Goal: Transaction & Acquisition: Download file/media

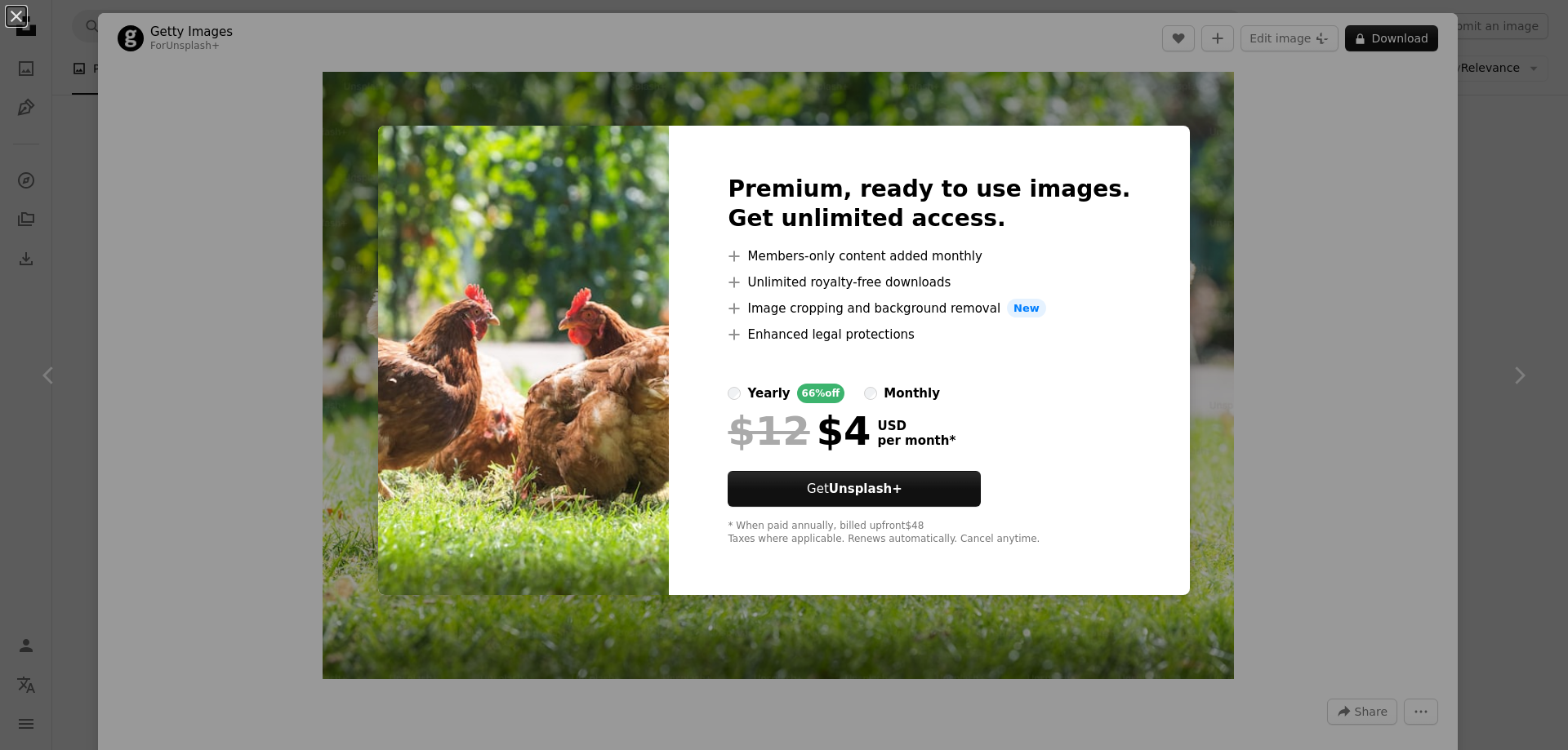
click at [1462, 221] on div "An X shape Premium, ready to use images. Get unlimited access. A plus sign Memb…" at bounding box center [784, 375] width 1568 height 750
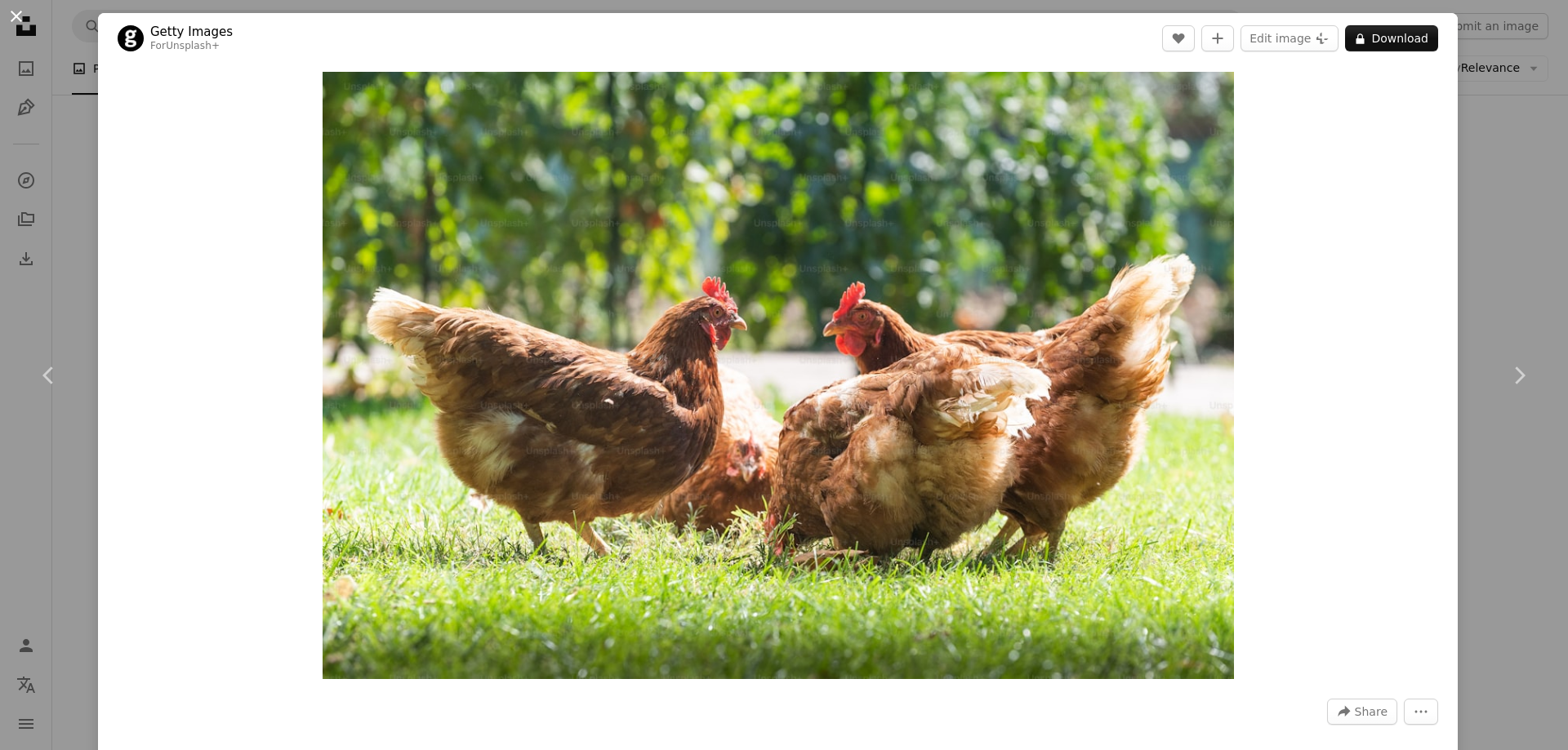
click at [18, 20] on button "An X shape" at bounding box center [17, 17] width 20 height 20
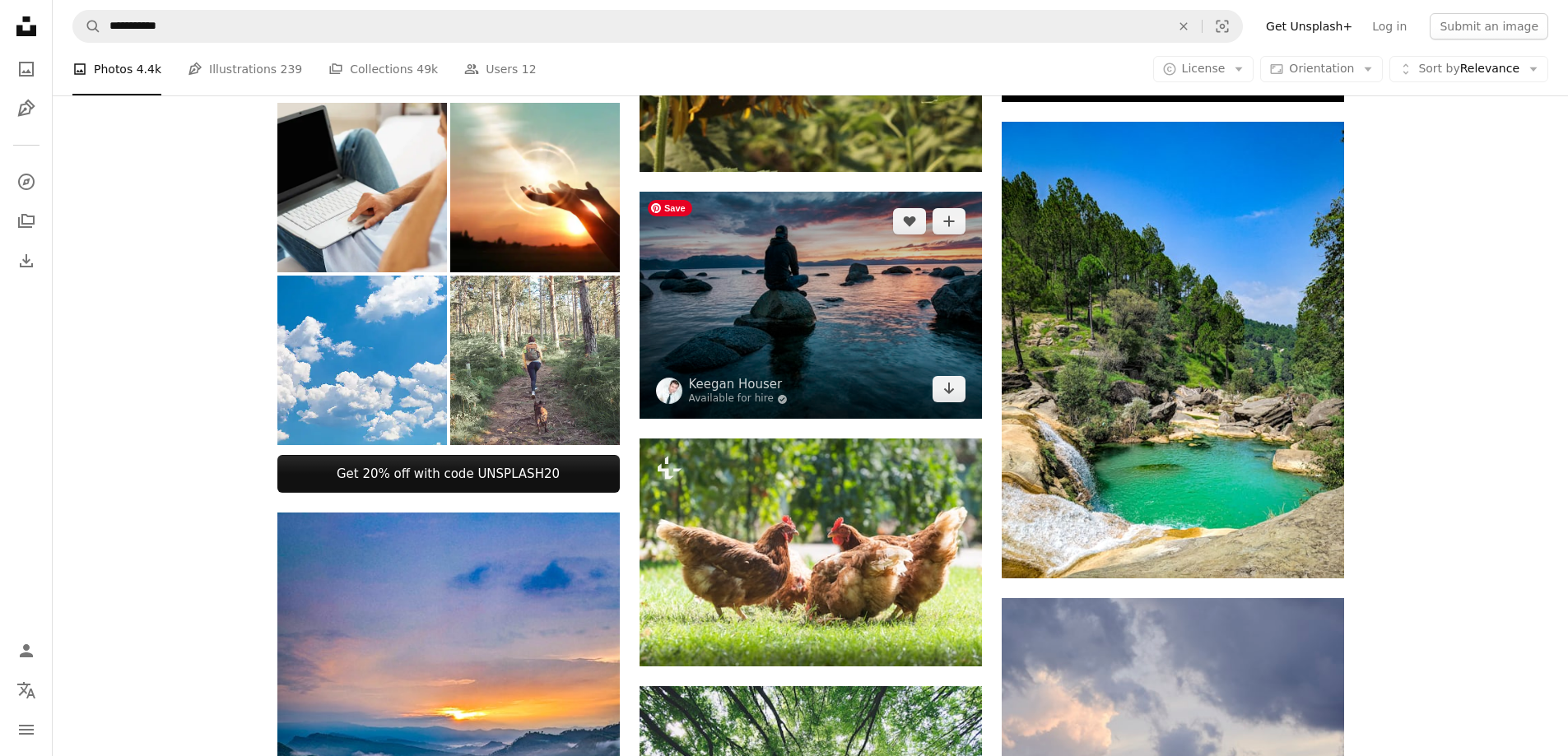
scroll to position [576, 0]
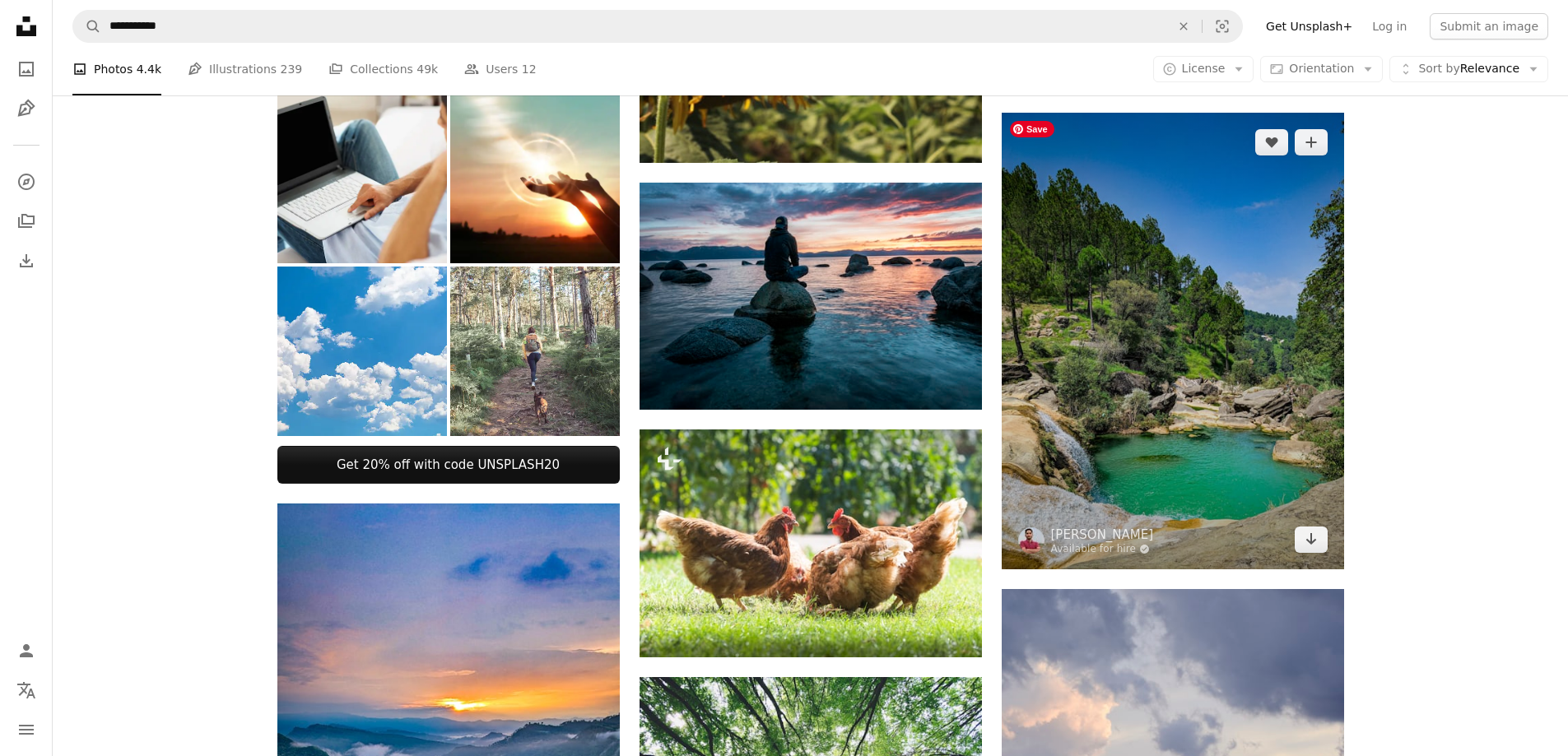
click at [1190, 400] on img at bounding box center [1173, 341] width 342 height 457
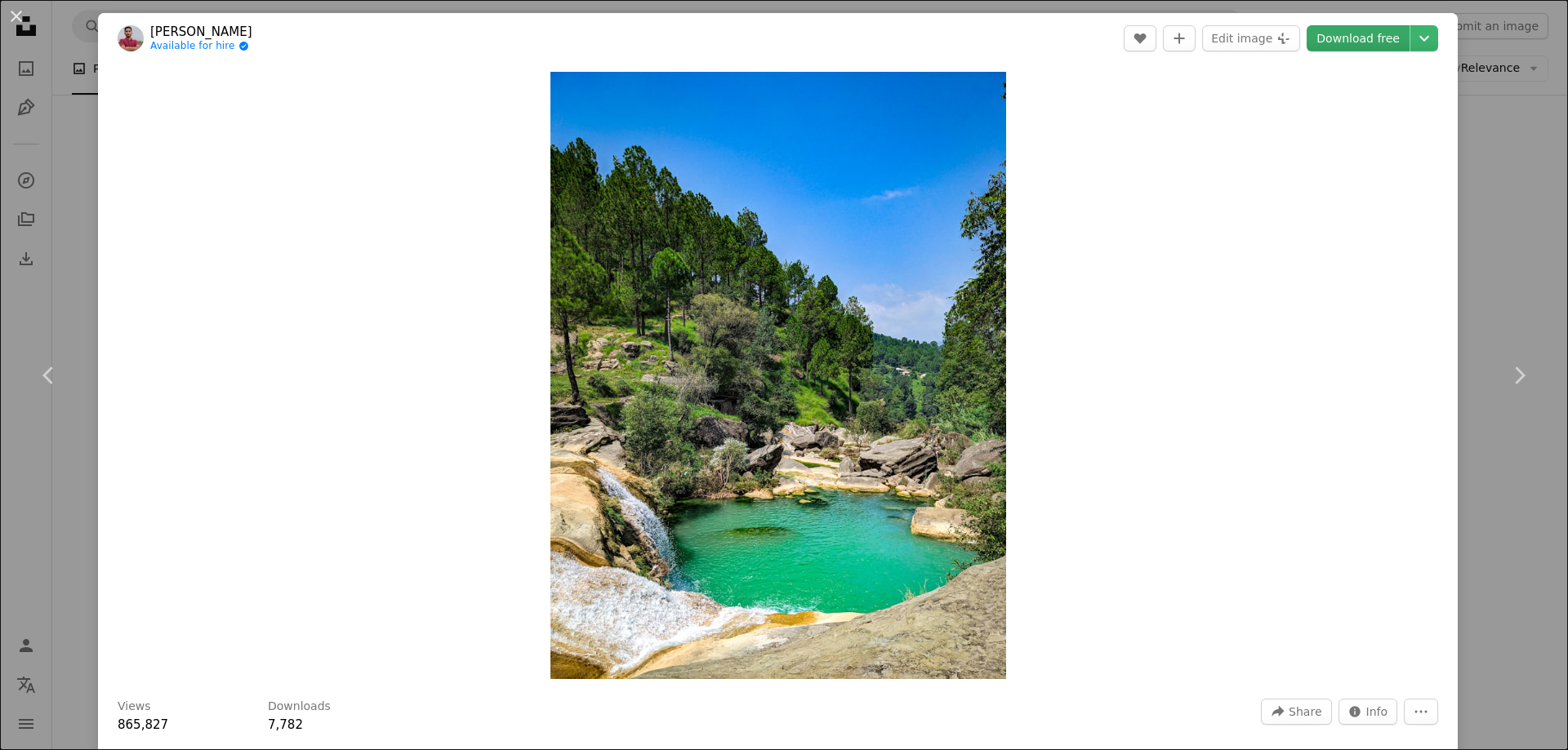
click at [1343, 32] on link "Download free" at bounding box center [1358, 38] width 103 height 26
click at [1346, 36] on link "Download free" at bounding box center [1358, 38] width 103 height 26
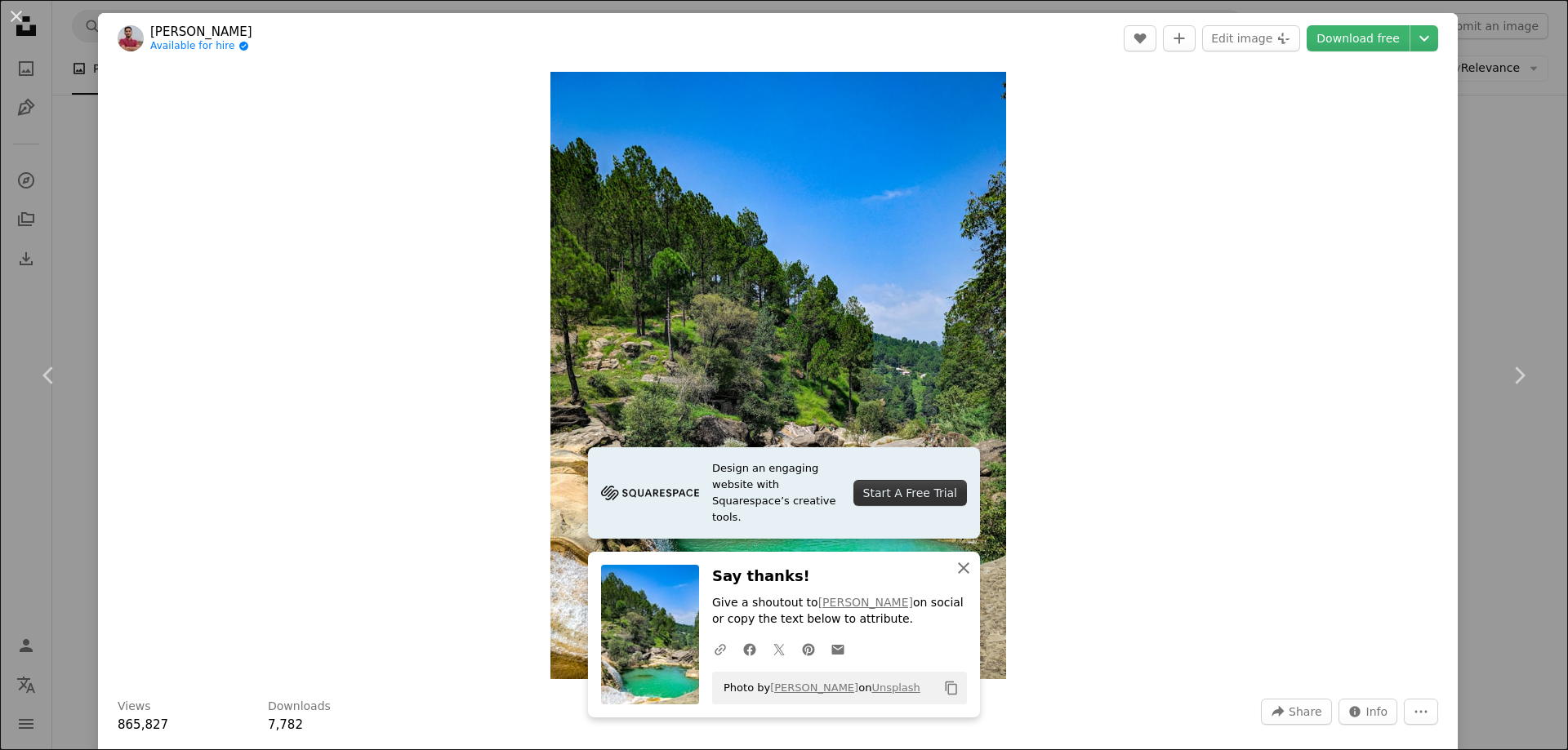
click at [960, 569] on icon "An X shape" at bounding box center [964, 568] width 20 height 20
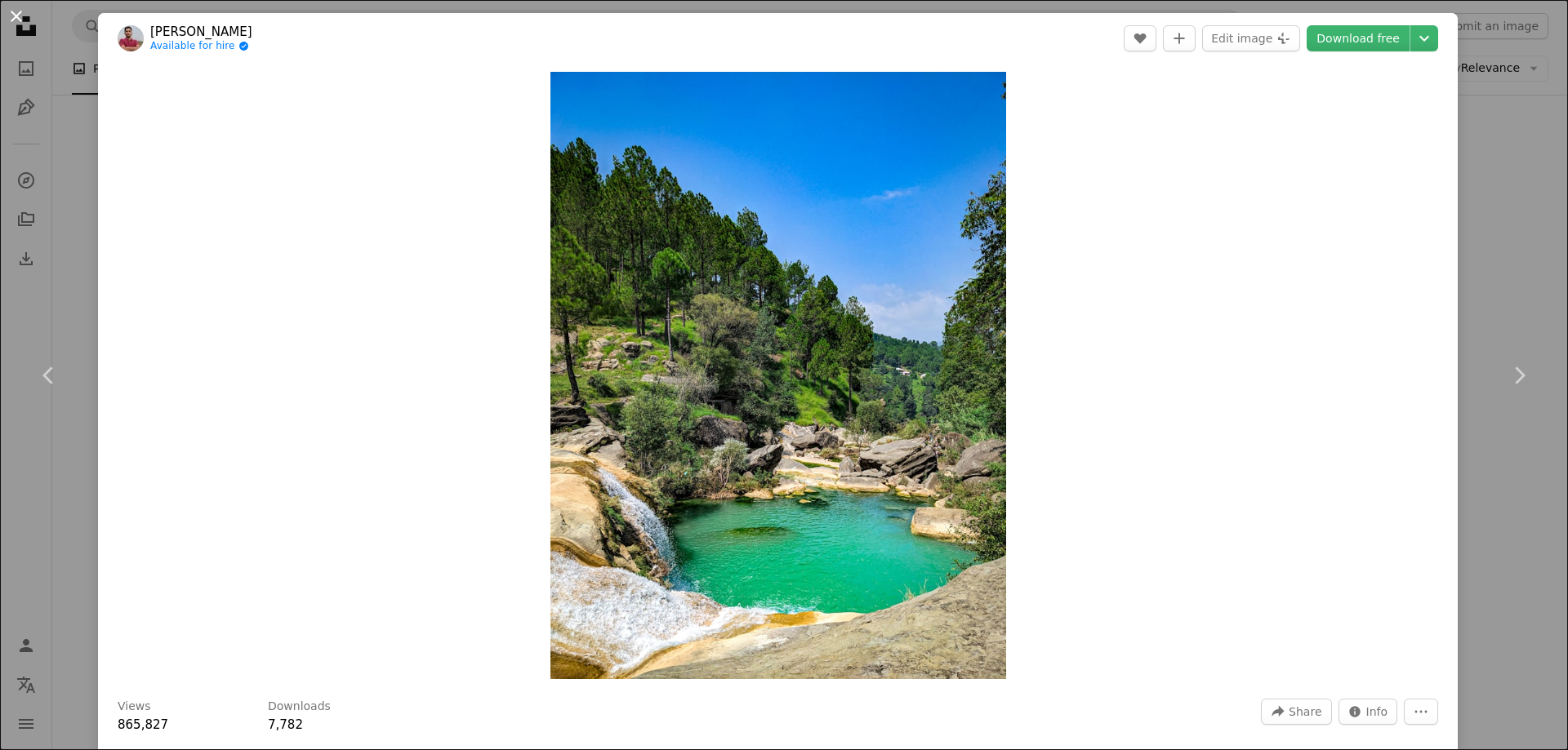
click at [15, 13] on button "An X shape" at bounding box center [17, 17] width 20 height 20
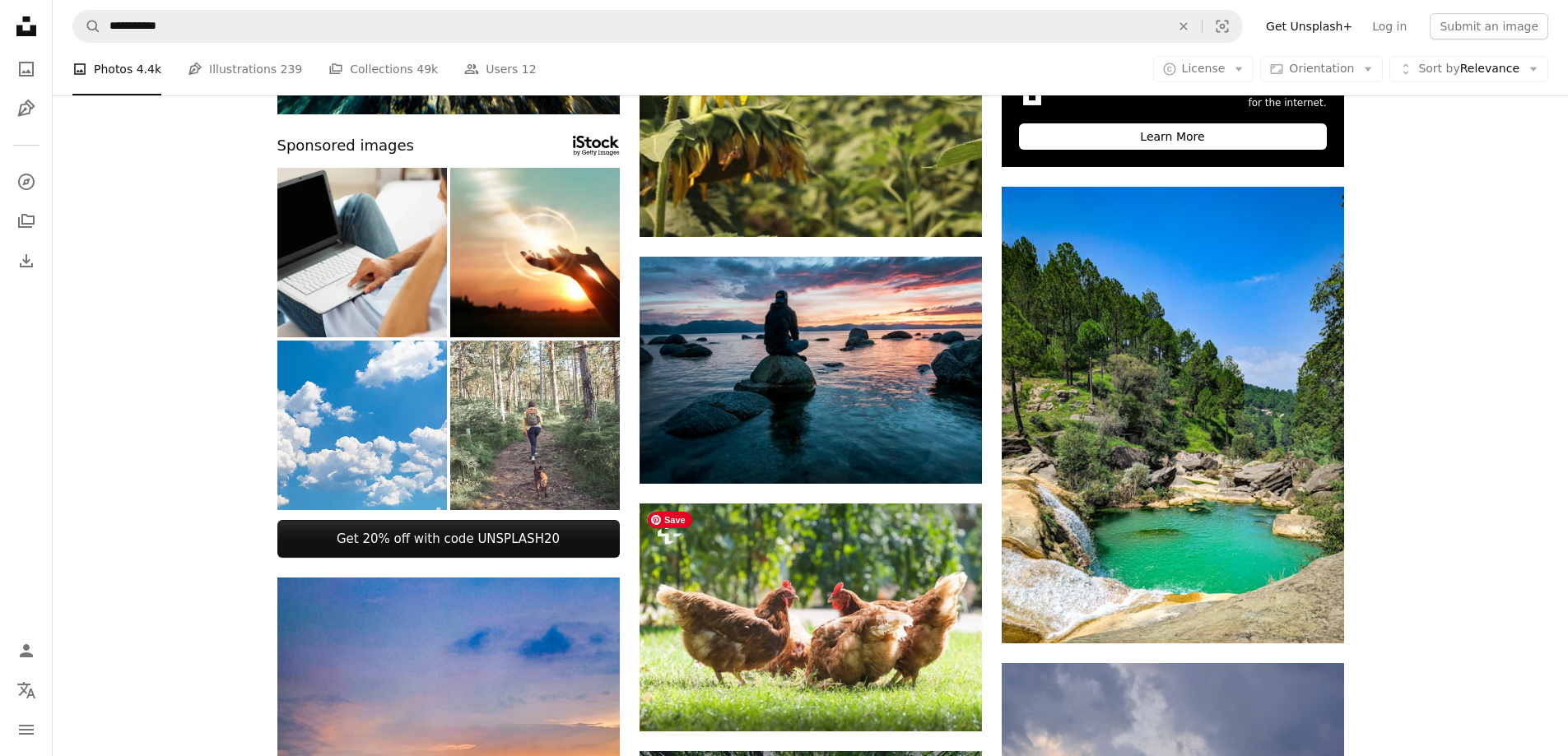
scroll to position [412, 0]
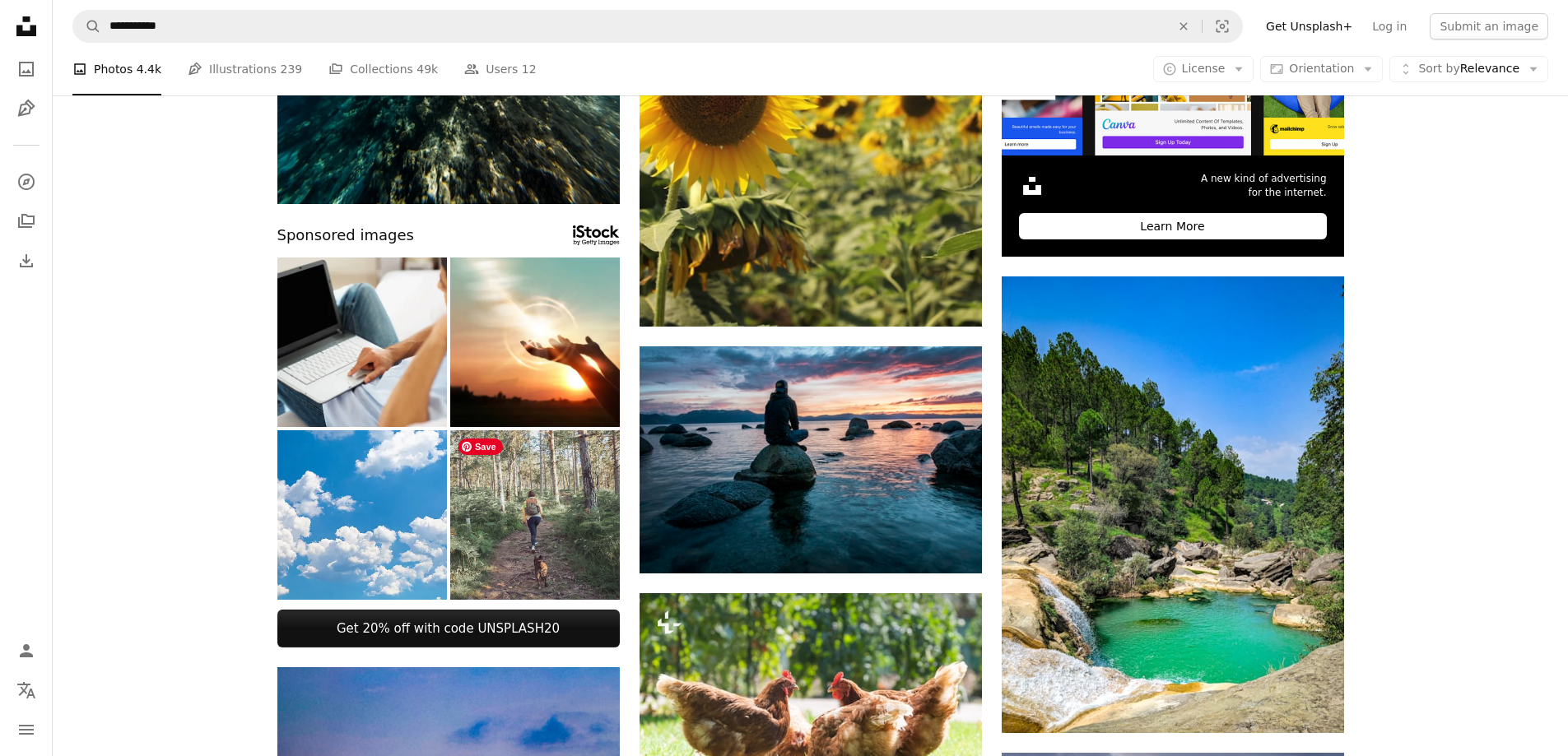
click at [546, 527] on img at bounding box center [534, 515] width 169 height 169
